Goal: Task Accomplishment & Management: Manage account settings

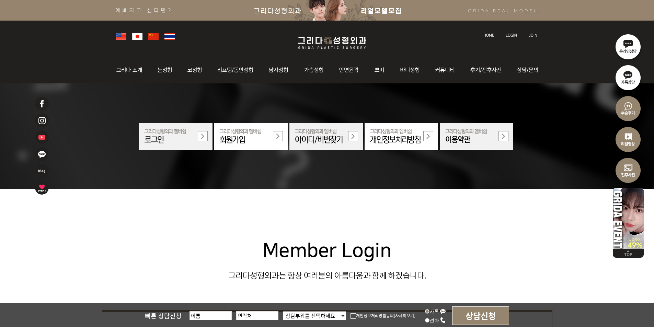
click at [515, 34] on img at bounding box center [510, 35] width 11 height 4
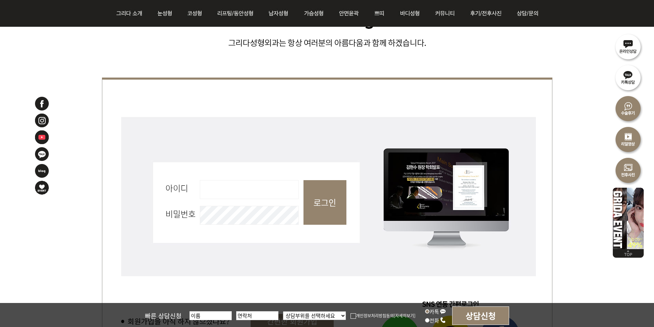
click at [258, 185] on input "아이디 필수" at bounding box center [249, 189] width 99 height 19
type input "admin"
click at [328, 201] on input "로그인" at bounding box center [324, 202] width 43 height 45
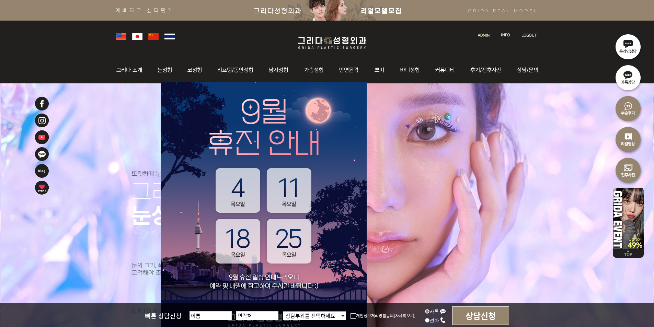
click at [489, 34] on img at bounding box center [484, 35] width 12 height 4
